Goal: Task Accomplishment & Management: Manage account settings

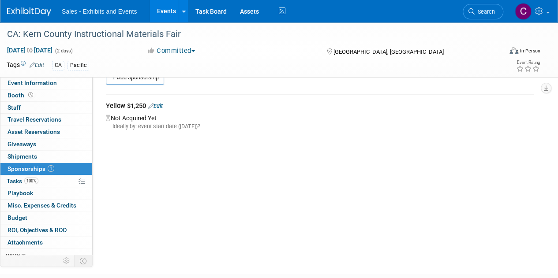
drag, startPoint x: 16, startPoint y: 183, endPoint x: 19, endPoint y: 174, distance: 9.9
click at [16, 183] on span "Tasks 100%" at bounding box center [23, 181] width 32 height 7
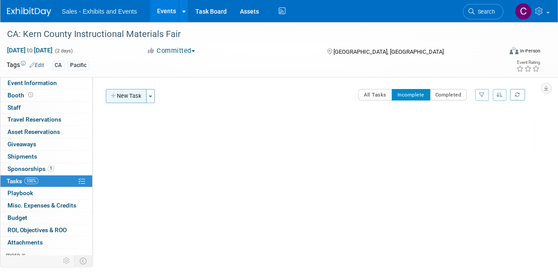
click at [125, 92] on button "New Task" at bounding box center [126, 96] width 41 height 14
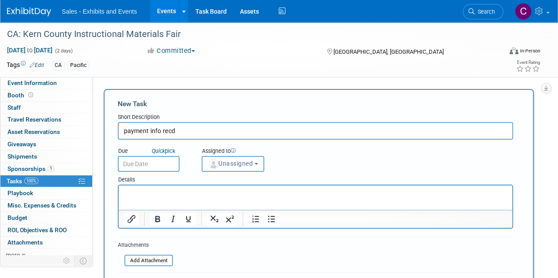
type input "payment info recd"
click at [170, 168] on input "text" at bounding box center [149, 164] width 62 height 16
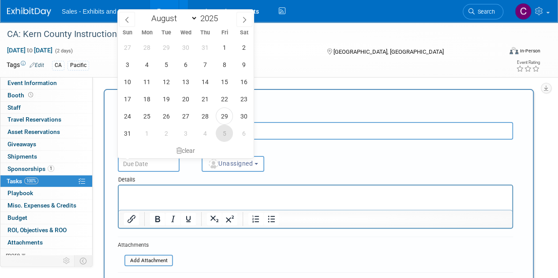
click at [226, 136] on span "5" at bounding box center [224, 133] width 17 height 17
type input "[DATE]"
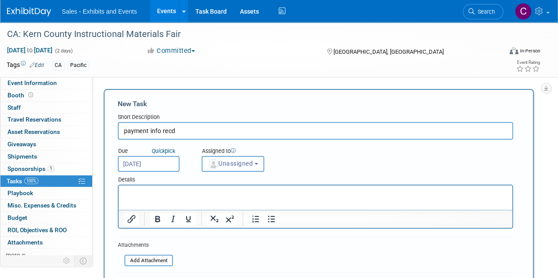
click at [230, 164] on span "Unassigned" at bounding box center [230, 163] width 45 height 7
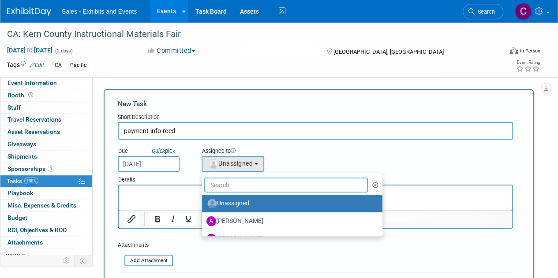
click at [242, 190] on input "text" at bounding box center [286, 185] width 164 height 15
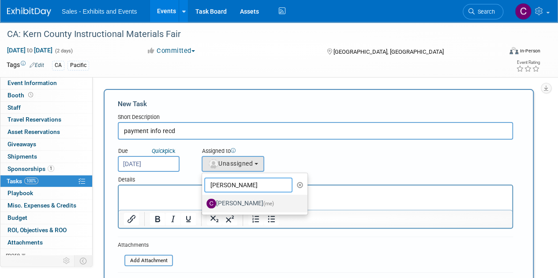
type input "[PERSON_NAME]"
click at [246, 202] on label "[PERSON_NAME] (me)" at bounding box center [252, 204] width 92 height 14
click at [203, 202] on input "[PERSON_NAME] (me)" at bounding box center [200, 203] width 6 height 6
select select "a9e3834d-668b-4315-a5d4-069993be606a"
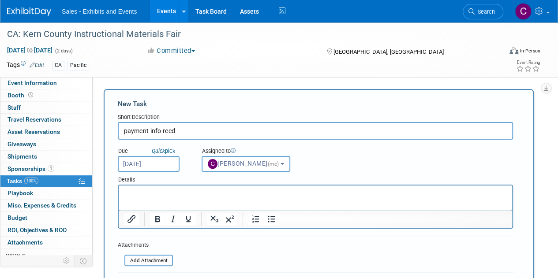
scroll to position [111, 0]
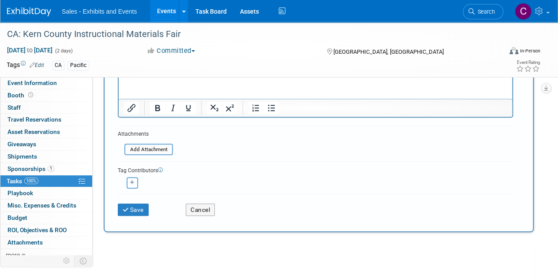
drag, startPoint x: 143, startPoint y: 220, endPoint x: 144, endPoint y: 215, distance: 4.9
click at [143, 220] on div "Save Cancel" at bounding box center [315, 208] width 395 height 28
click at [144, 215] on div "Save Cancel" at bounding box center [315, 208] width 395 height 28
click at [133, 209] on button "Save" at bounding box center [133, 210] width 31 height 12
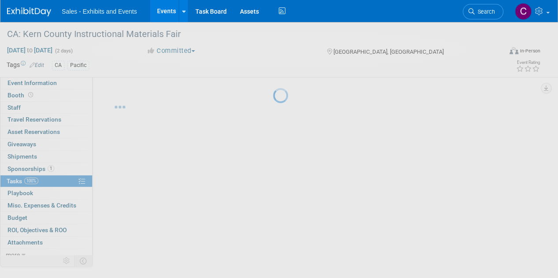
scroll to position [0, 0]
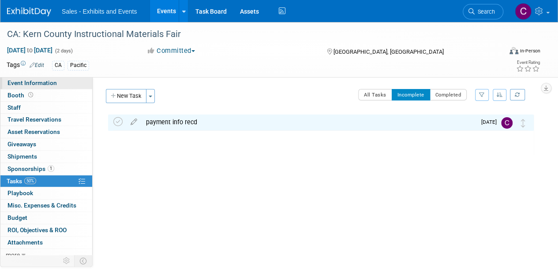
click at [48, 87] on link "Event Information" at bounding box center [46, 83] width 92 height 12
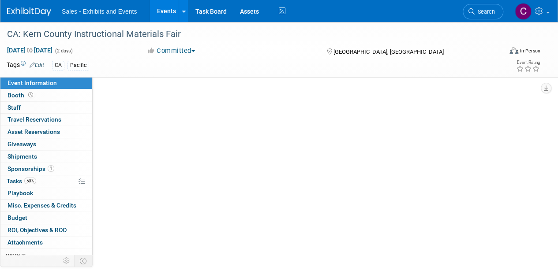
select select "Pacific"
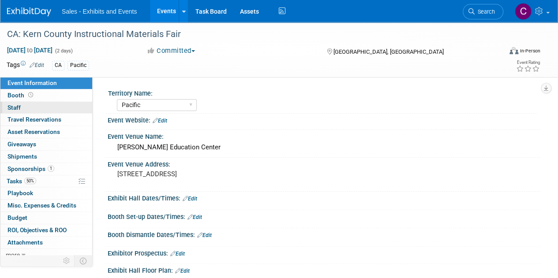
click at [19, 107] on span "Staff 0" at bounding box center [13, 107] width 13 height 7
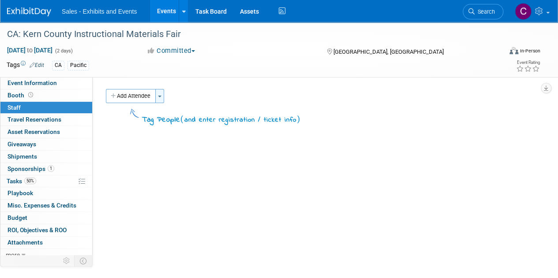
click at [164, 95] on button "Toggle Dropdown" at bounding box center [159, 96] width 9 height 14
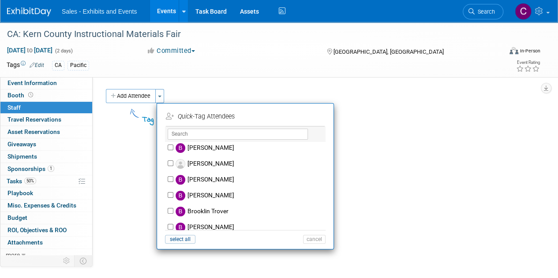
scroll to position [485, 0]
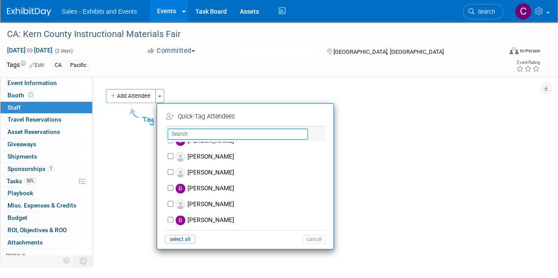
click at [187, 132] on input "text" at bounding box center [238, 134] width 140 height 11
click at [314, 235] on button "cancel" at bounding box center [314, 239] width 22 height 9
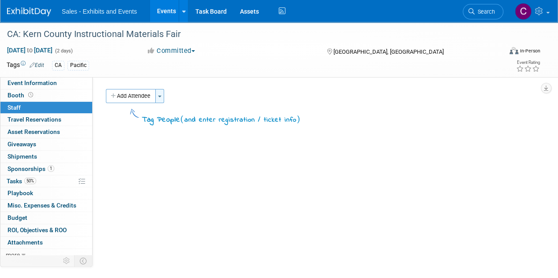
click at [163, 96] on button "Toggle Dropdown" at bounding box center [159, 96] width 9 height 14
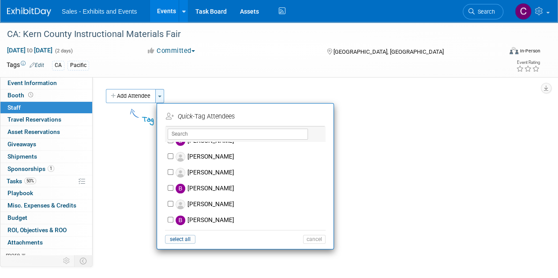
scroll to position [0, 0]
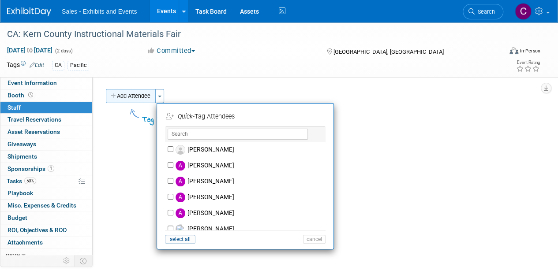
click at [119, 95] on button "Add Attendee" at bounding box center [131, 96] width 50 height 14
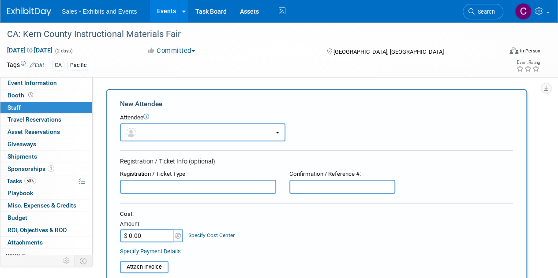
click at [223, 133] on button "button" at bounding box center [202, 132] width 165 height 18
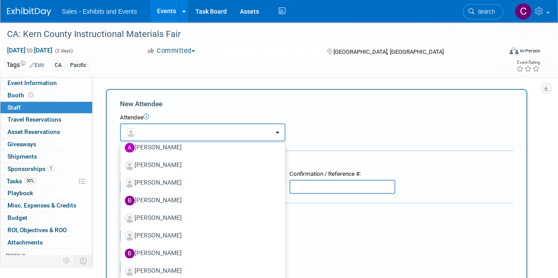
scroll to position [542, 0]
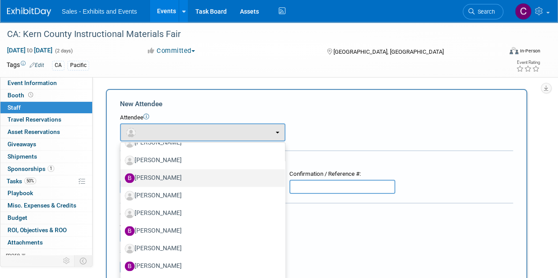
click at [161, 175] on label "[PERSON_NAME]" at bounding box center [200, 178] width 151 height 14
click at [122, 175] on input "[PERSON_NAME]" at bounding box center [119, 177] width 6 height 6
select select "ee384136-db62-4479-afe3-d6479ae740a7"
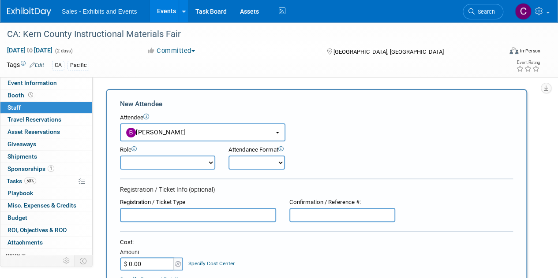
click at [164, 162] on select "Author Demonstrator Host Planner Presenter Product Rep Sales Representative" at bounding box center [167, 163] width 95 height 14
select select "6"
click at [120, 156] on select "Author Demonstrator Host Planner Presenter Product Rep Sales Representative" at bounding box center [167, 163] width 95 height 14
click at [250, 156] on select "Onsite Remote" at bounding box center [256, 163] width 56 height 14
click at [345, 130] on div "Attendee <img src="[URL][DOMAIN_NAME]" style="width: 22px; height: 22px; border…" at bounding box center [316, 128] width 393 height 28
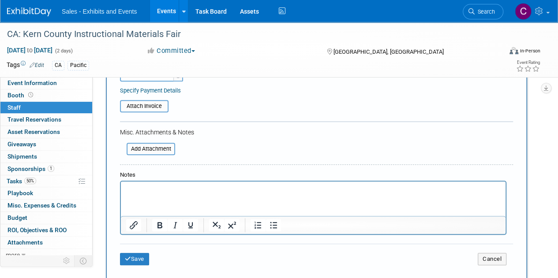
scroll to position [218, 0]
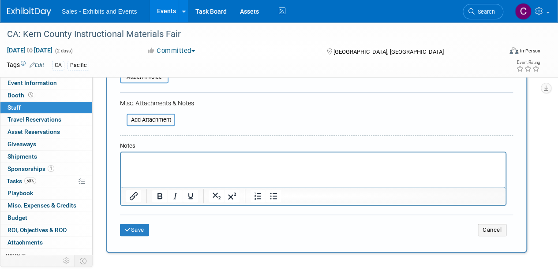
click at [198, 165] on html at bounding box center [313, 159] width 384 height 12
click at [135, 224] on button "Save" at bounding box center [134, 230] width 29 height 12
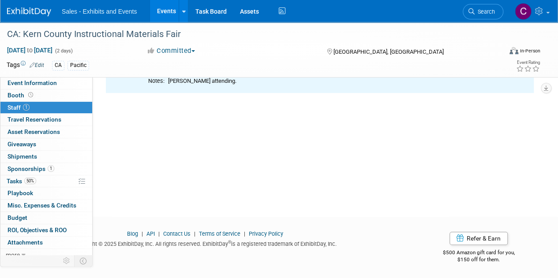
scroll to position [0, 0]
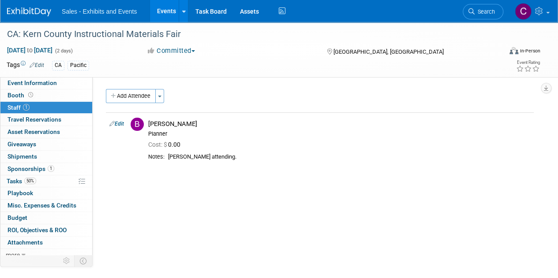
click at [160, 14] on link "Events" at bounding box center [166, 11] width 32 height 22
